Goal: Task Accomplishment & Management: Use online tool/utility

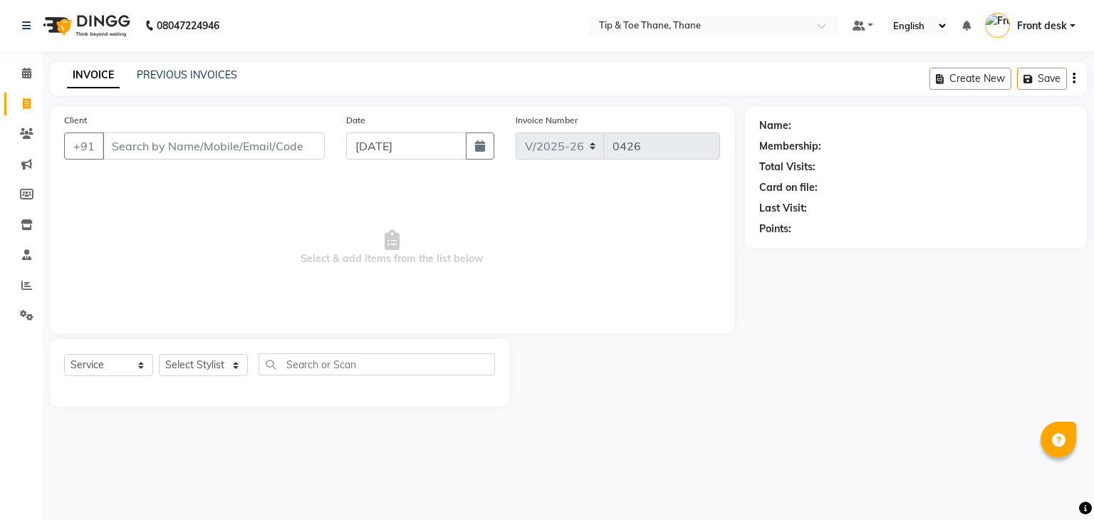
select select "5603"
select select "service"
click at [213, 129] on div "Client +91" at bounding box center [194, 142] width 282 height 58
click at [209, 152] on input "Client" at bounding box center [214, 145] width 222 height 27
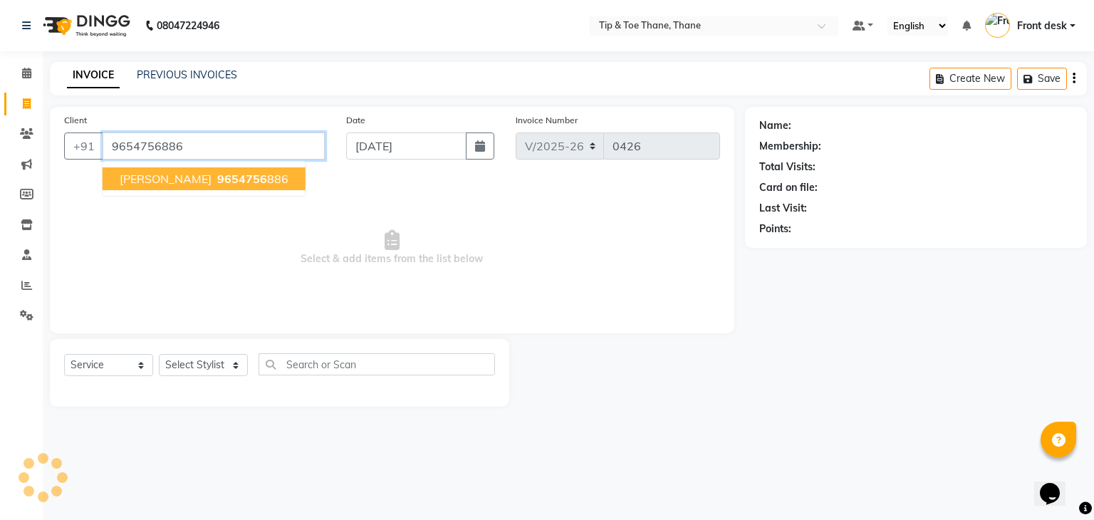
type input "9654756886"
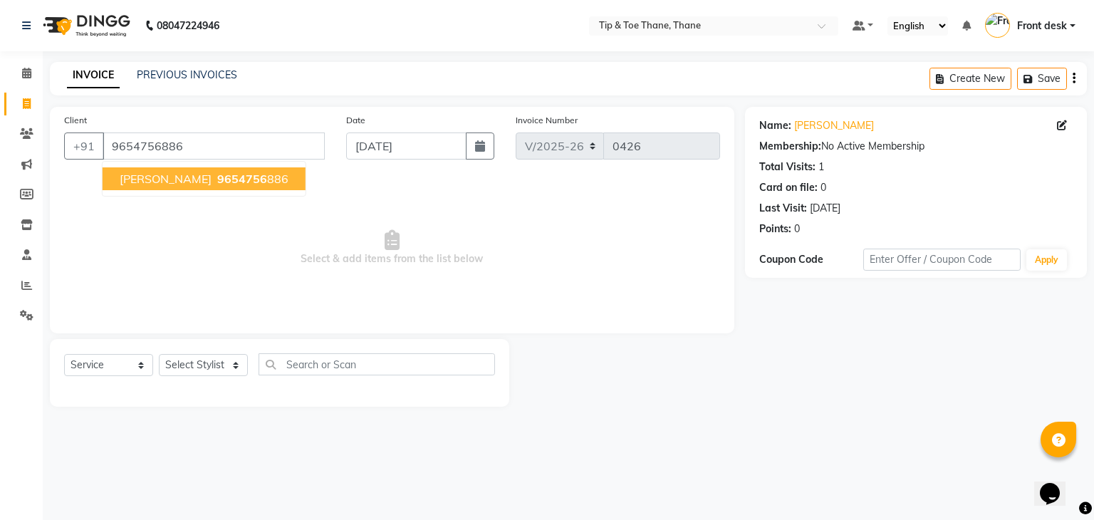
click at [151, 180] on span "[PERSON_NAME]" at bounding box center [166, 179] width 92 height 14
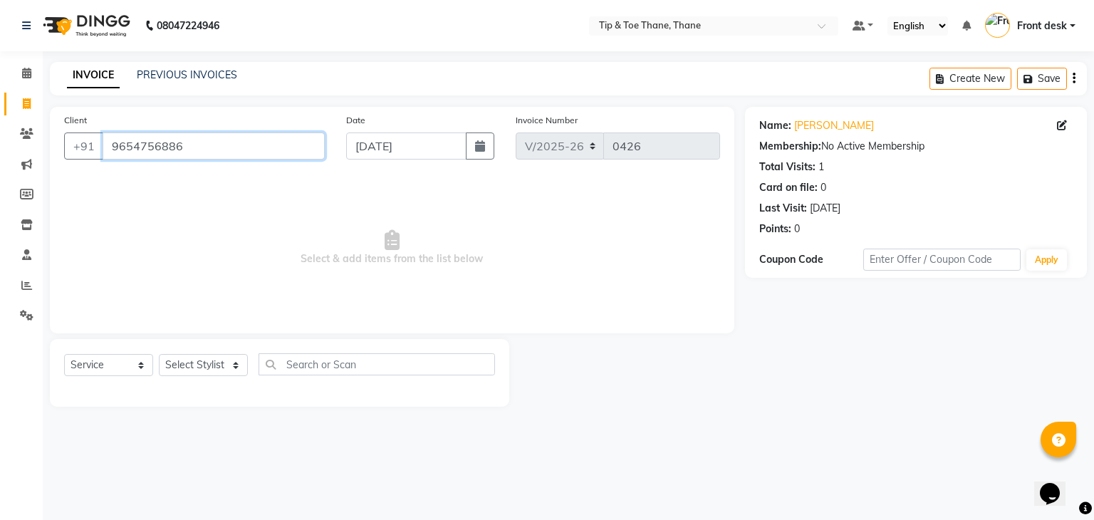
click at [135, 142] on input "9654756886" at bounding box center [214, 145] width 222 height 27
click at [136, 142] on input "9654756886" at bounding box center [214, 145] width 222 height 27
click at [209, 374] on select "Select Stylist [PERSON_NAME] Front desk General Hemant [PERSON_NAME] Pooja Pooj…" at bounding box center [203, 365] width 89 height 22
select select "50187"
click at [159, 355] on select "Select Stylist [PERSON_NAME] Front desk General Hemant [PERSON_NAME] Pooja Pooj…" at bounding box center [203, 365] width 89 height 22
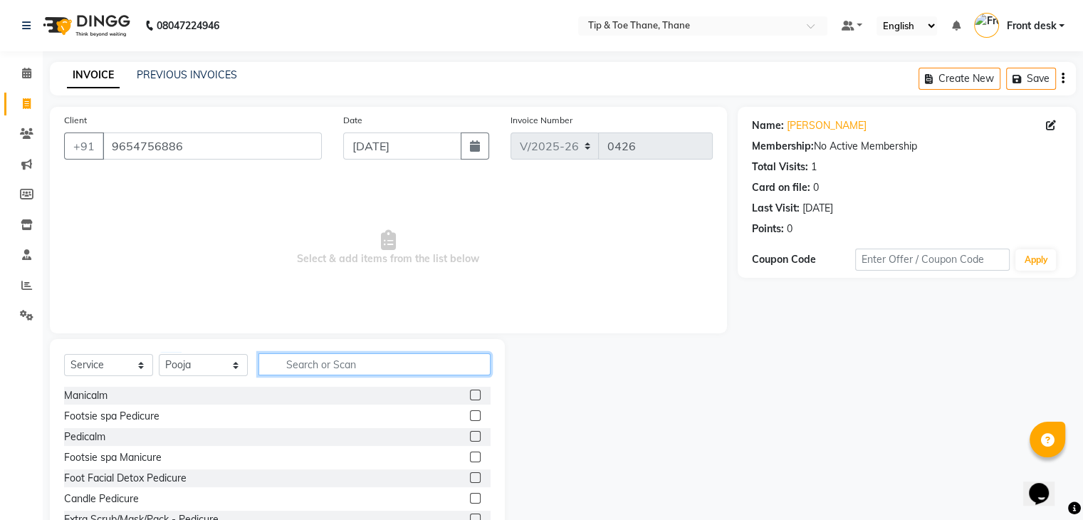
click at [322, 369] on input "text" at bounding box center [375, 364] width 232 height 22
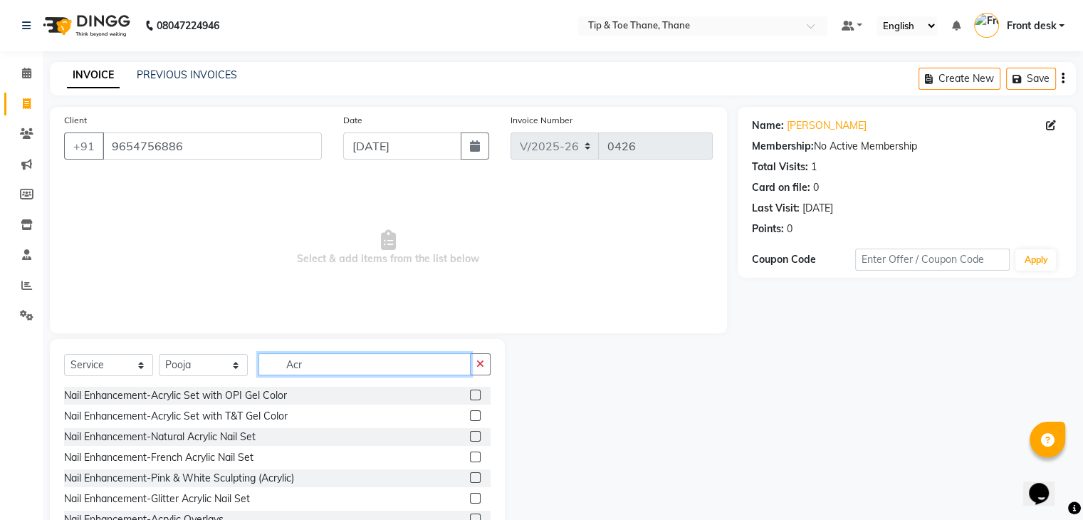
type input "Acr"
click at [470, 418] on label at bounding box center [475, 415] width 11 height 11
click at [470, 418] on input "checkbox" at bounding box center [474, 416] width 9 height 9
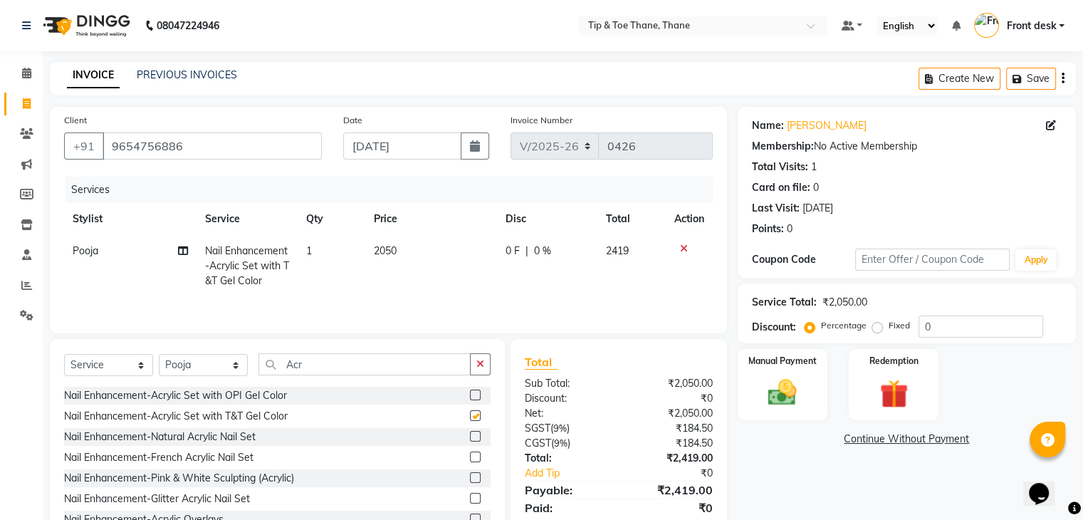
checkbox input "false"
click at [399, 251] on td "2050" at bounding box center [431, 266] width 132 height 62
select select "50187"
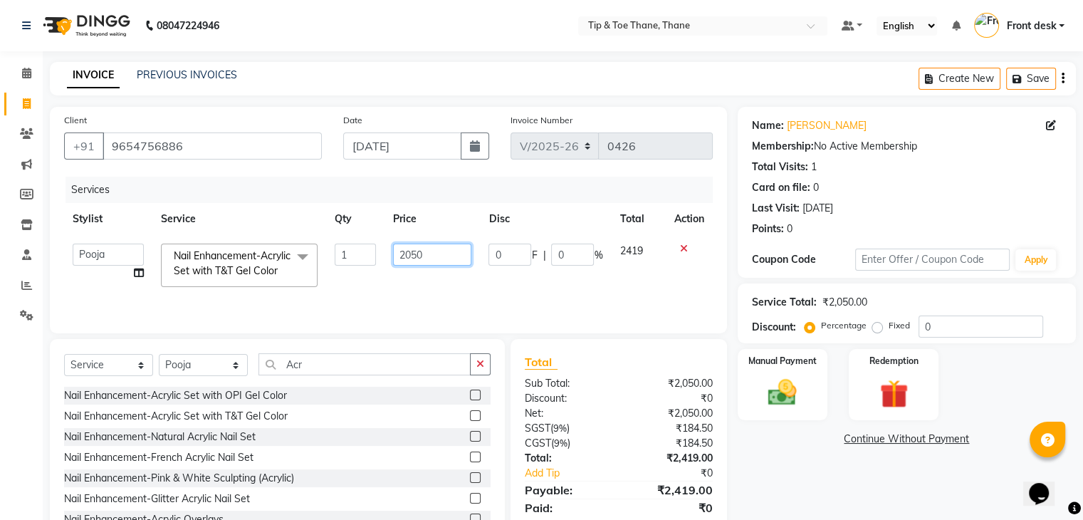
drag, startPoint x: 427, startPoint y: 254, endPoint x: 251, endPoint y: 233, distance: 177.2
click at [251, 233] on table "Stylist Service Qty Price Disc Total Action [PERSON_NAME] Front desk General He…" at bounding box center [388, 249] width 649 height 93
type input "1"
type input "2000"
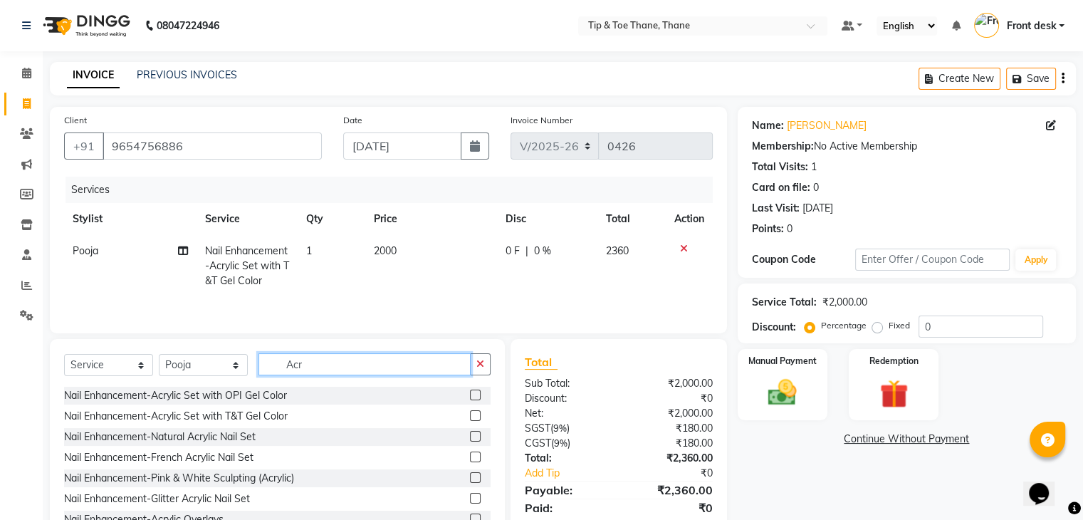
click at [304, 370] on input "Acr" at bounding box center [365, 364] width 212 height 22
drag, startPoint x: 324, startPoint y: 361, endPoint x: 210, endPoint y: 343, distance: 115.4
click at [211, 343] on div "Select Service Product Membership Package Voucher Prepaid Gift Card Select Styl…" at bounding box center [277, 444] width 455 height 210
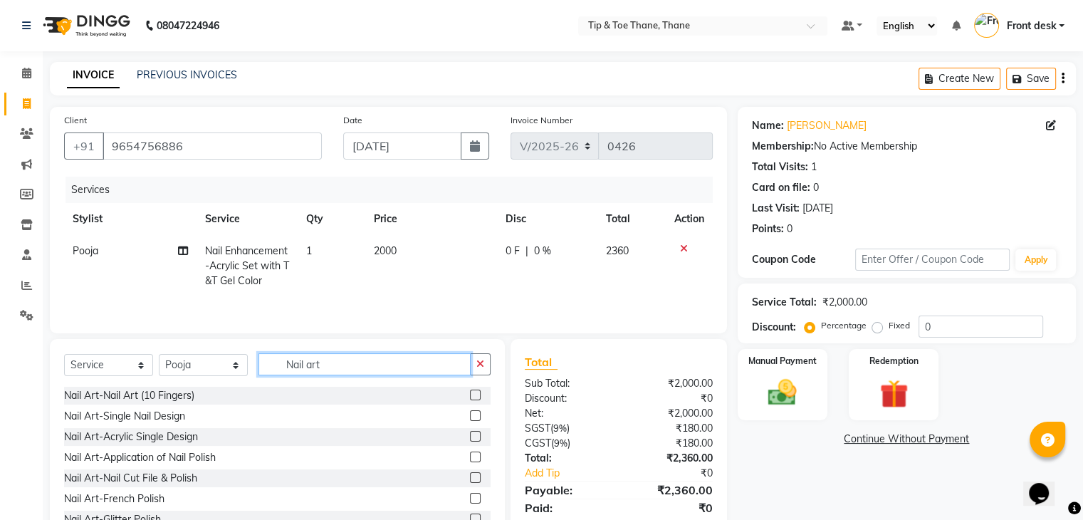
type input "Nail art"
drag, startPoint x: 461, startPoint y: 396, endPoint x: 458, endPoint y: 383, distance: 13.3
click at [470, 396] on label at bounding box center [475, 395] width 11 height 11
click at [470, 396] on input "checkbox" at bounding box center [474, 395] width 9 height 9
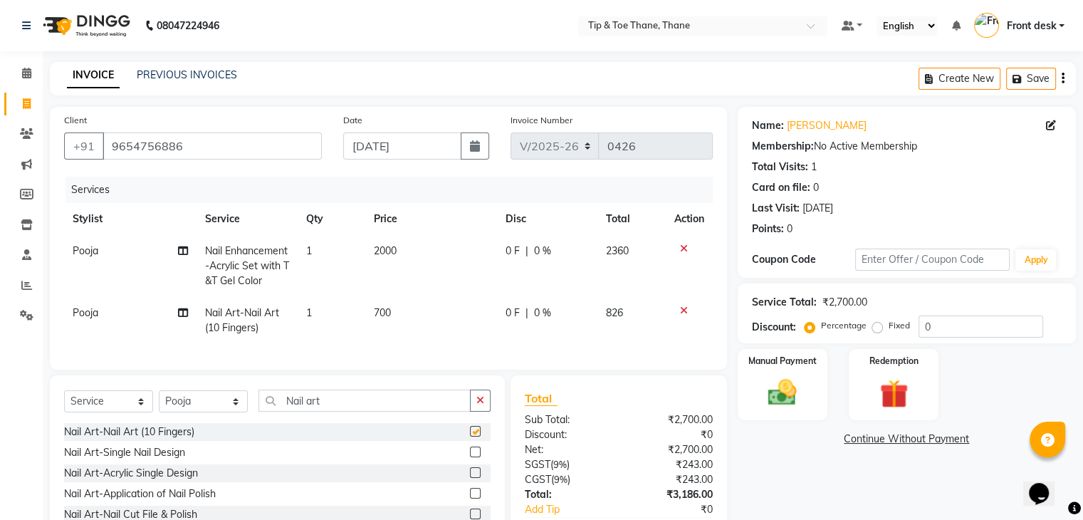
checkbox input "false"
click at [389, 311] on span "700" at bounding box center [382, 312] width 17 height 13
select select "50187"
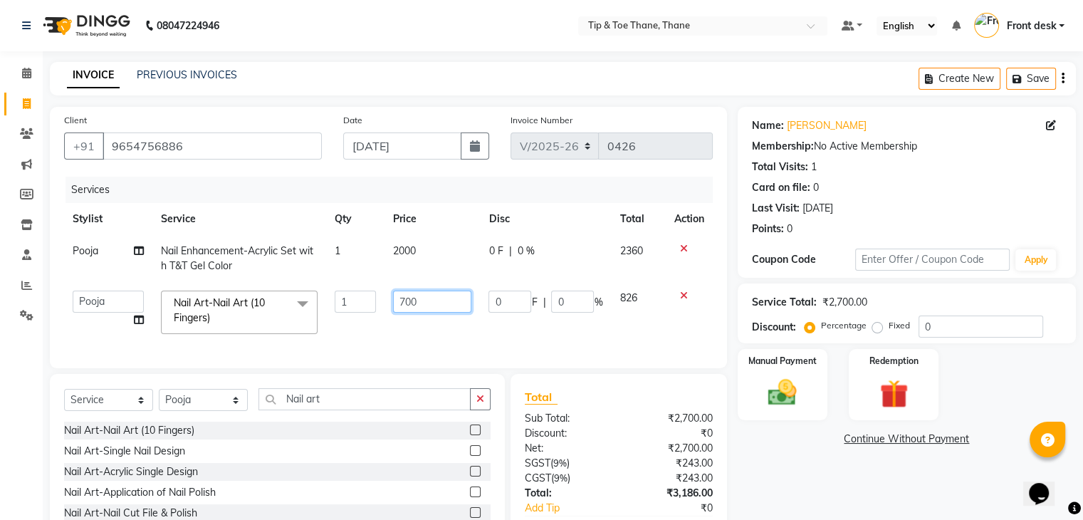
click at [407, 307] on input "700" at bounding box center [432, 302] width 78 height 22
drag, startPoint x: 436, startPoint y: 309, endPoint x: 316, endPoint y: 296, distance: 120.3
click at [316, 296] on tr "[PERSON_NAME] Front desk General Hemant [PERSON_NAME] Pooja Pooja micro Priya R…" at bounding box center [388, 312] width 649 height 61
type input "800"
click at [434, 342] on td "800" at bounding box center [432, 312] width 95 height 61
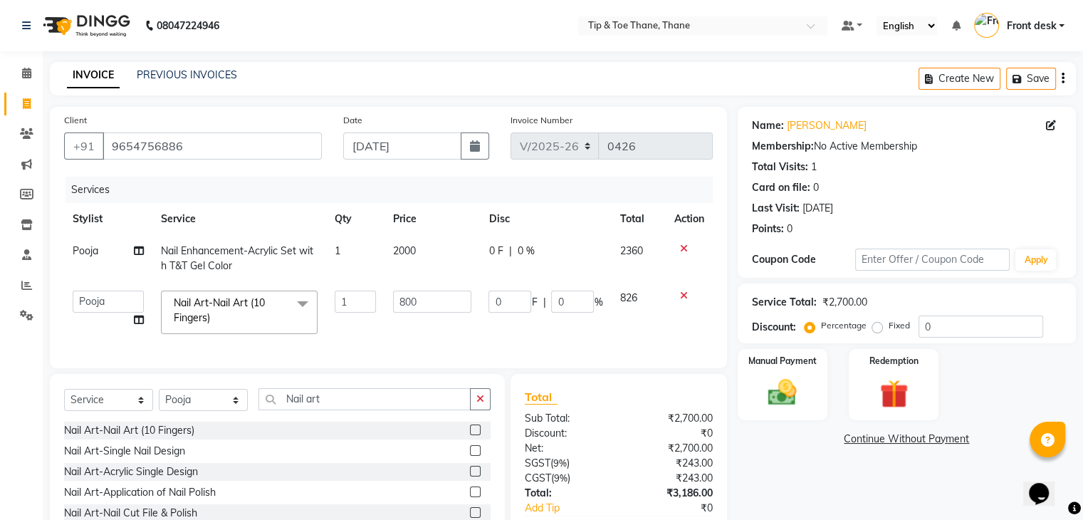
select select "50187"
drag, startPoint x: 196, startPoint y: 407, endPoint x: 87, endPoint y: 397, distance: 109.4
click at [88, 399] on div "Select Service Product Membership Package Voucher Prepaid Gift Card Select Styl…" at bounding box center [277, 404] width 427 height 33
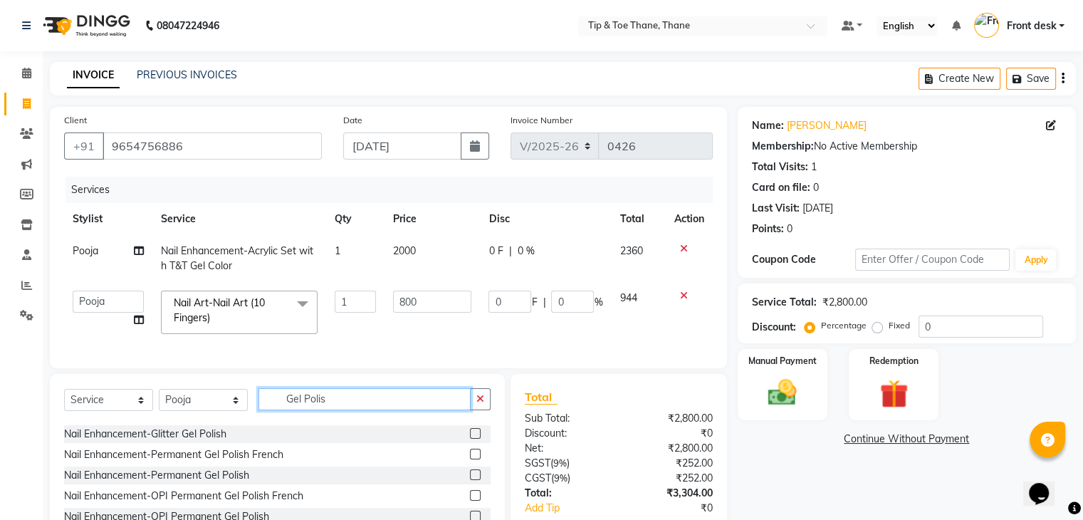
scroll to position [71, 0]
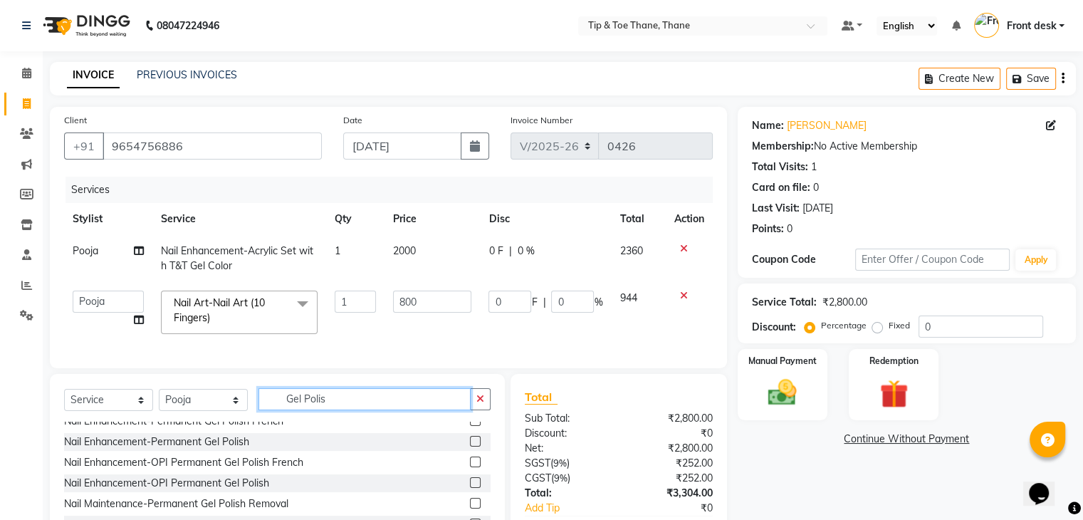
type input "Gel Polis"
click at [455, 451] on div "Nail Enhancement-Permanent Gel Polish" at bounding box center [277, 442] width 427 height 18
click at [470, 447] on label at bounding box center [475, 441] width 11 height 11
click at [470, 447] on input "checkbox" at bounding box center [474, 441] width 9 height 9
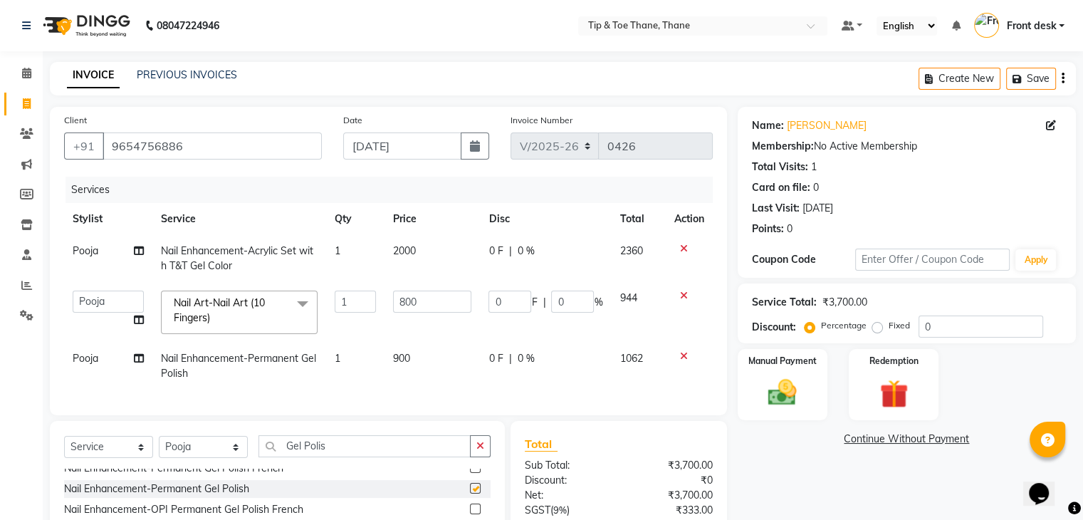
checkbox input "false"
click at [419, 358] on td "900" at bounding box center [432, 366] width 95 height 47
select select "50187"
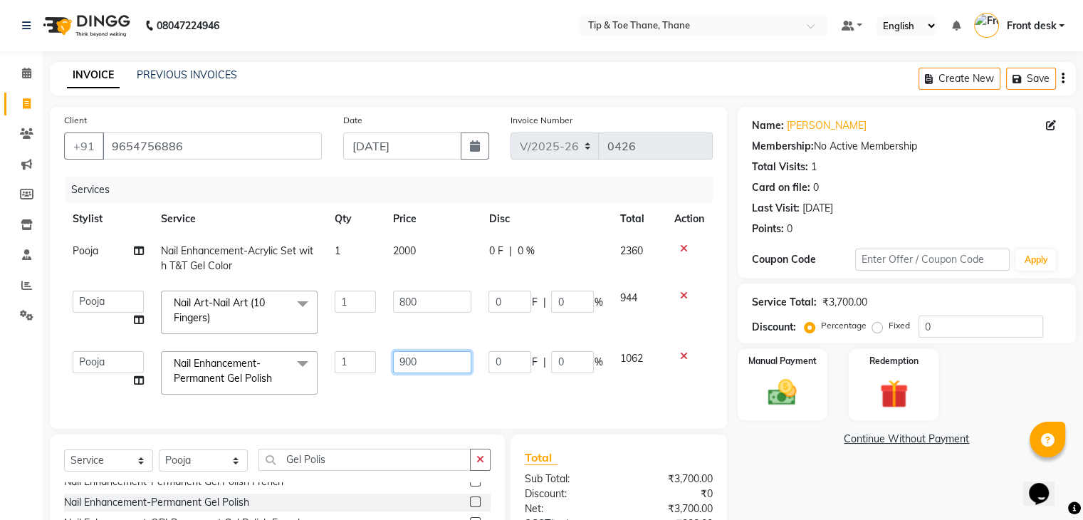
drag, startPoint x: 439, startPoint y: 355, endPoint x: 135, endPoint y: 318, distance: 305.6
click at [132, 320] on tbody "Pooja Nail Enhancement-Acrylic Set with T&T Gel Color 1 2000 0 F | 0 % 2360 [PE…" at bounding box center [388, 319] width 649 height 168
type input "800"
click at [397, 409] on div "Services Stylist Service Qty Price Disc Total Action Pooja Nail Enhancement-Acr…" at bounding box center [388, 296] width 649 height 238
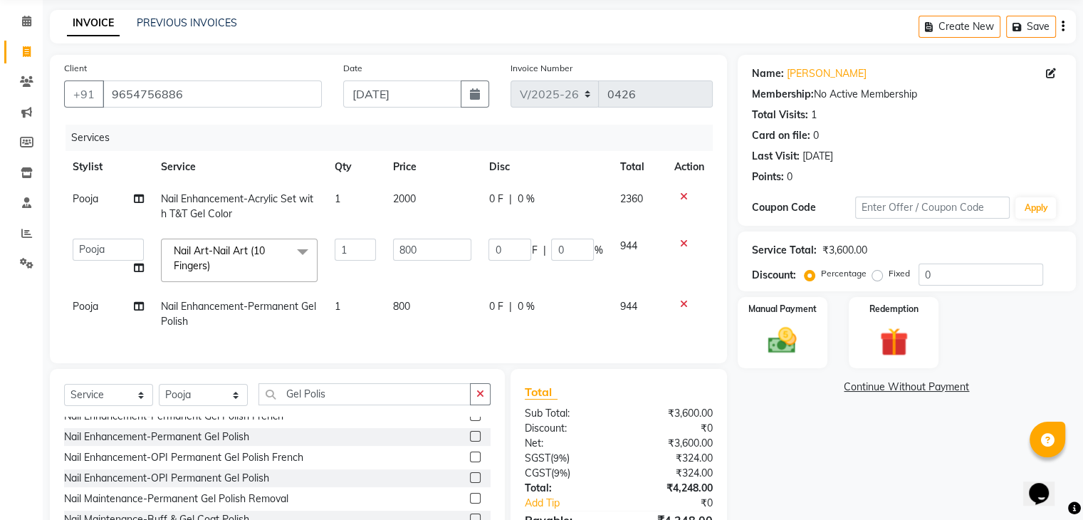
scroll to position [143, 0]
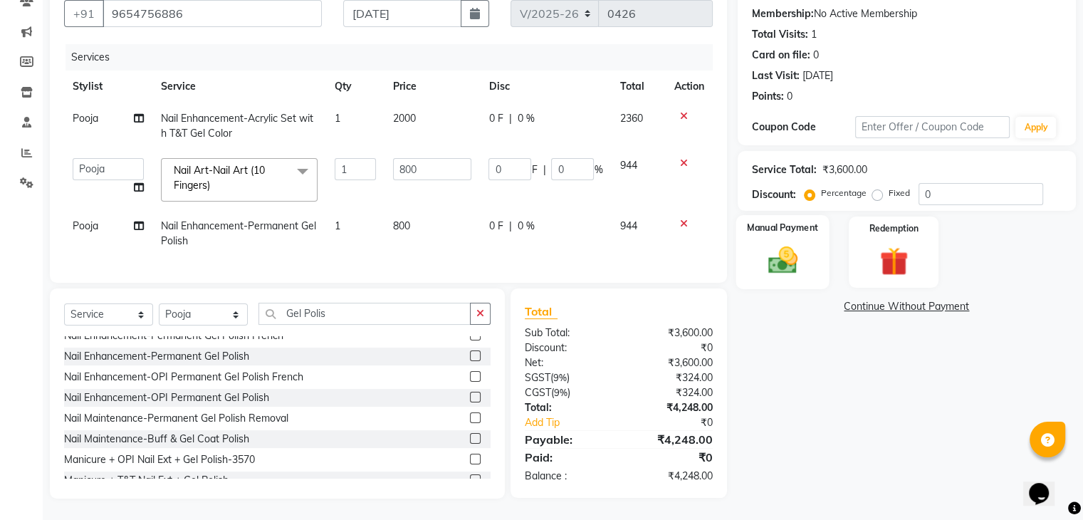
click at [808, 221] on label "Manual Payment" at bounding box center [782, 228] width 71 height 14
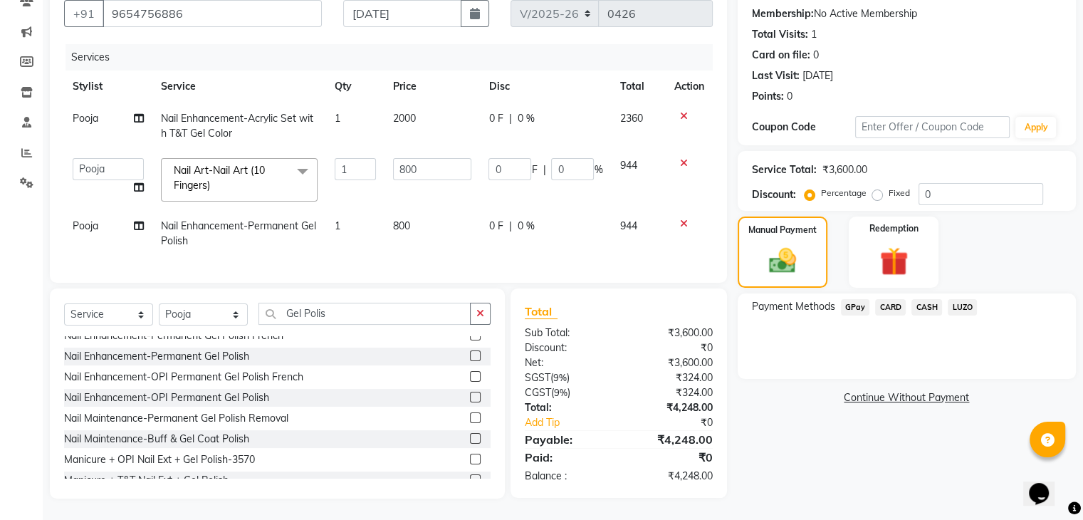
click at [844, 299] on span "GPay" at bounding box center [855, 307] width 29 height 16
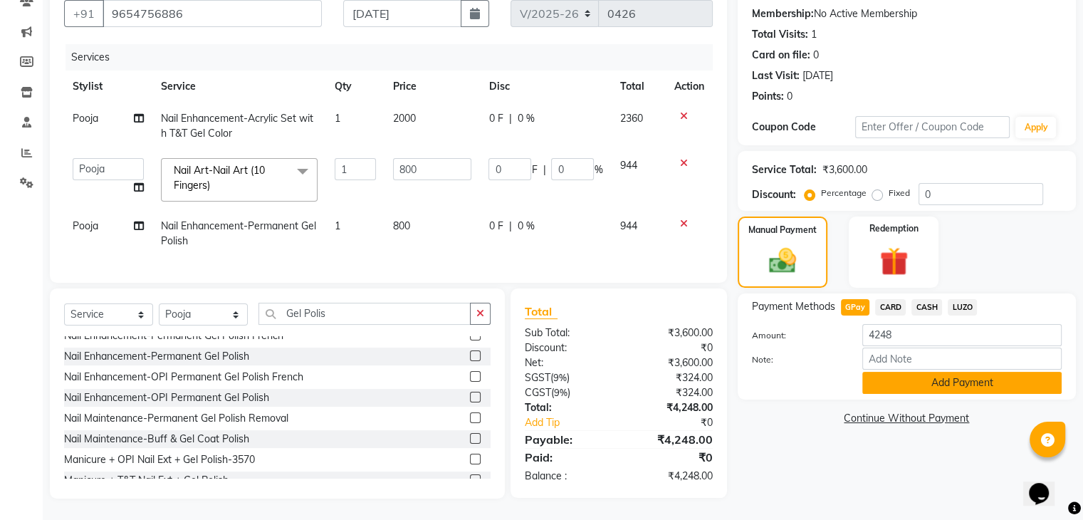
click at [892, 380] on button "Add Payment" at bounding box center [961, 383] width 199 height 22
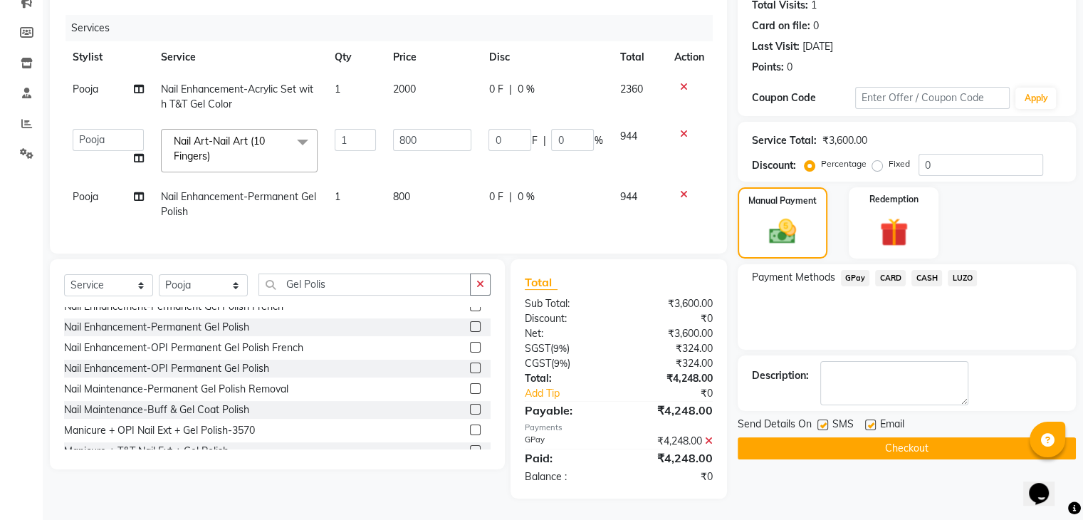
scroll to position [172, 0]
click at [872, 419] on label at bounding box center [870, 424] width 11 height 11
click at [872, 421] on input "checkbox" at bounding box center [869, 425] width 9 height 9
checkbox input "false"
click at [857, 438] on button "Checkout" at bounding box center [907, 448] width 338 height 22
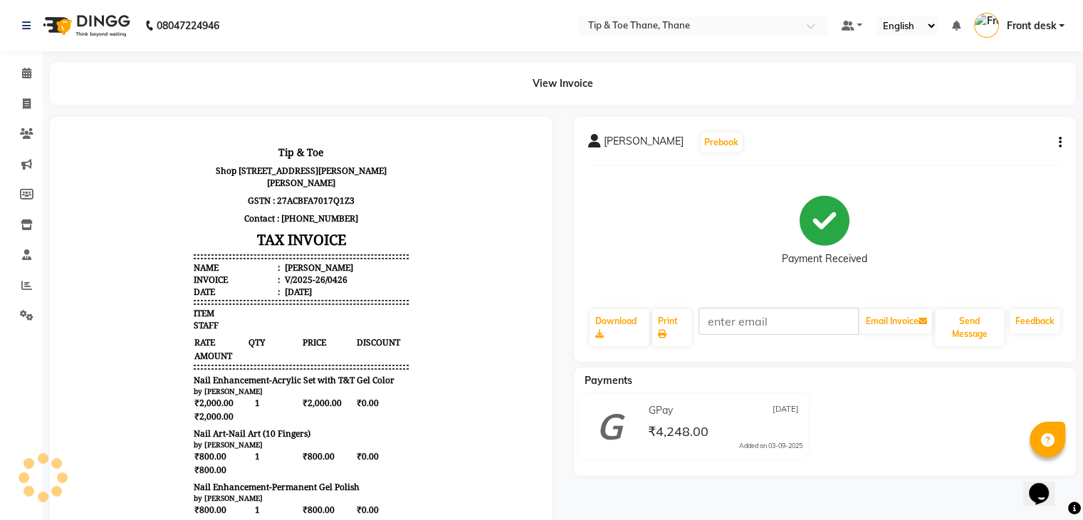
click at [53, 99] on div "View Invoice" at bounding box center [563, 83] width 1026 height 43
click at [23, 98] on icon at bounding box center [27, 103] width 8 height 11
select select "service"
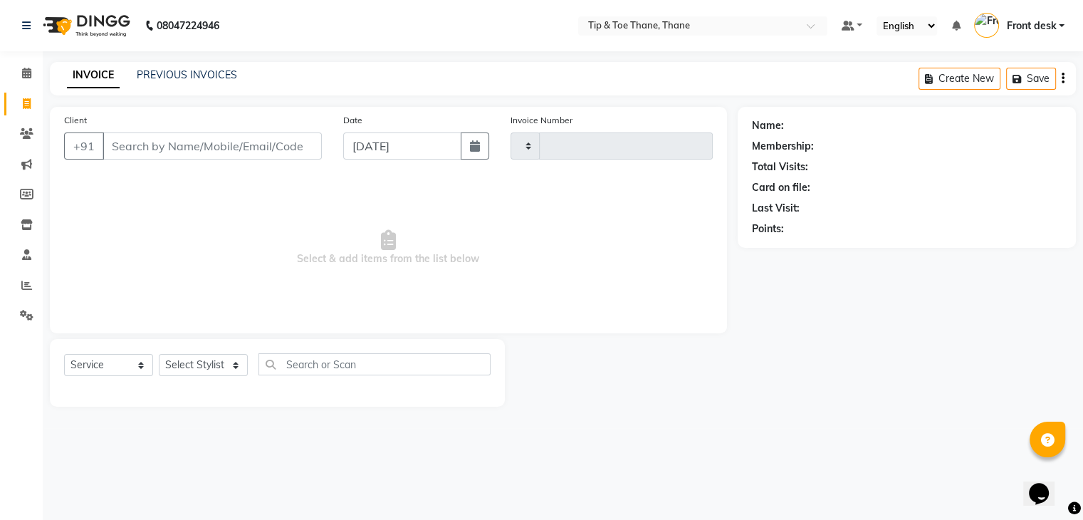
type input "0427"
select select "5603"
